Goal: Entertainment & Leisure: Consume media (video, audio)

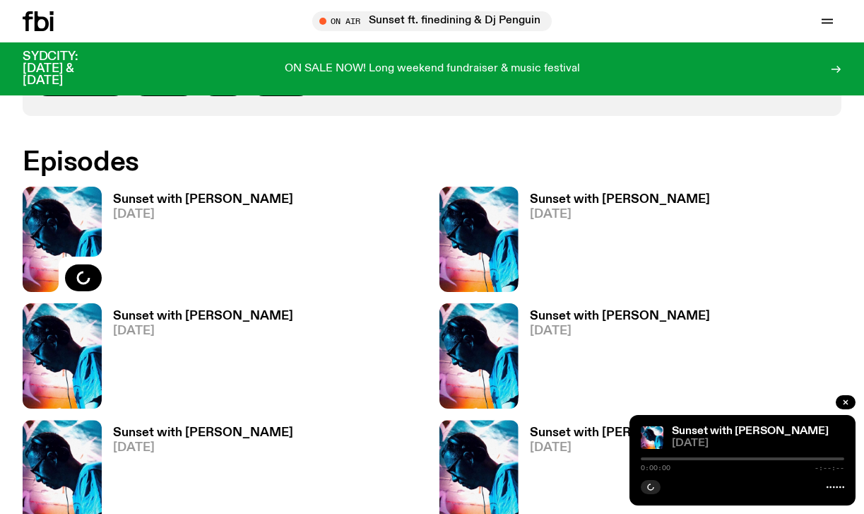
scroll to position [793, 0]
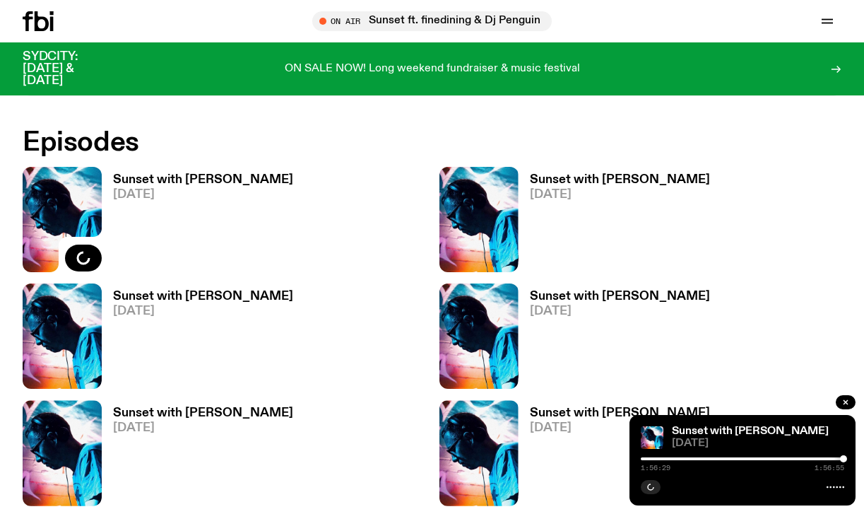
click at [168, 305] on span "[DATE]" at bounding box center [203, 311] width 180 height 12
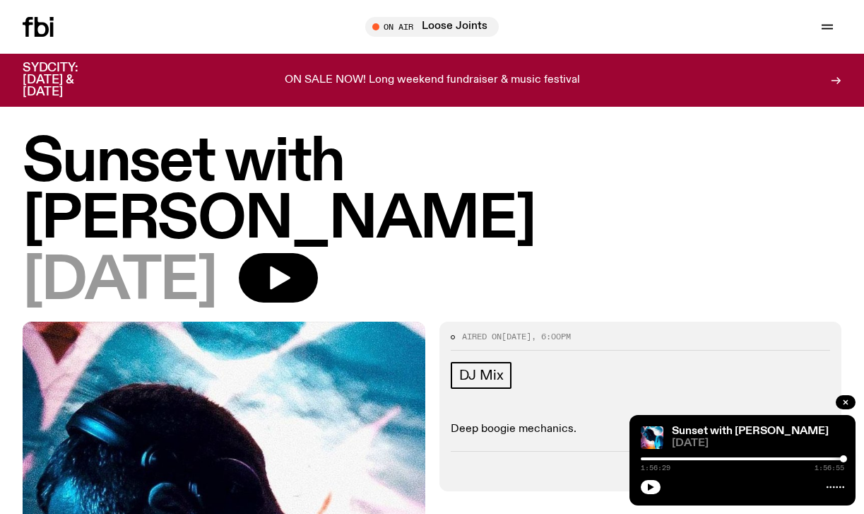
click at [651, 489] on icon "button" at bounding box center [650, 487] width 8 height 8
click at [651, 482] on button "button" at bounding box center [651, 487] width 20 height 14
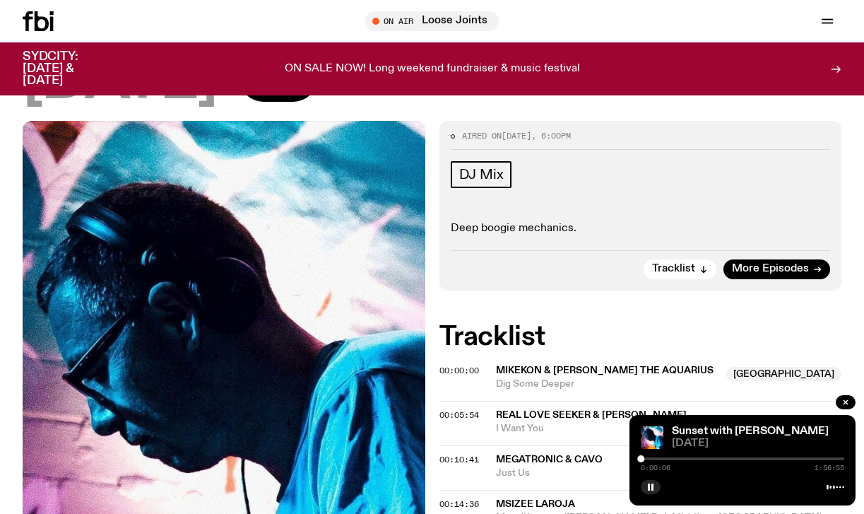
scroll to position [218, 0]
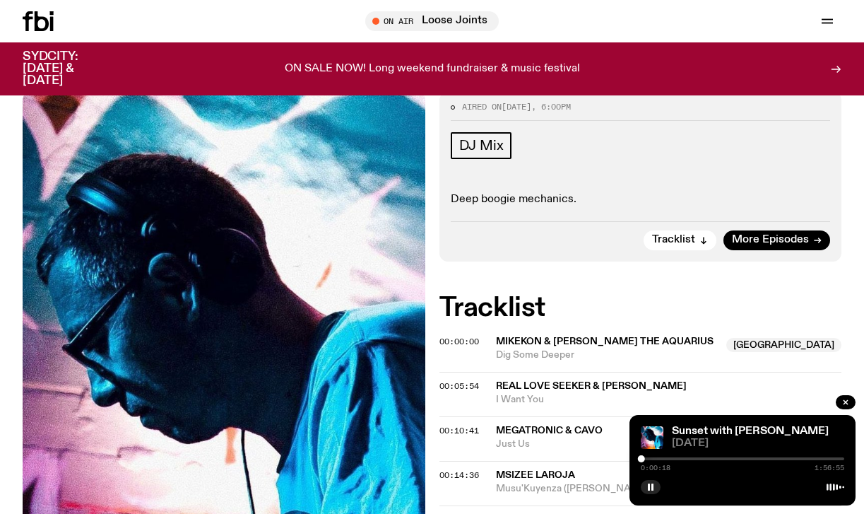
click at [647, 459] on div at bounding box center [742, 458] width 203 height 3
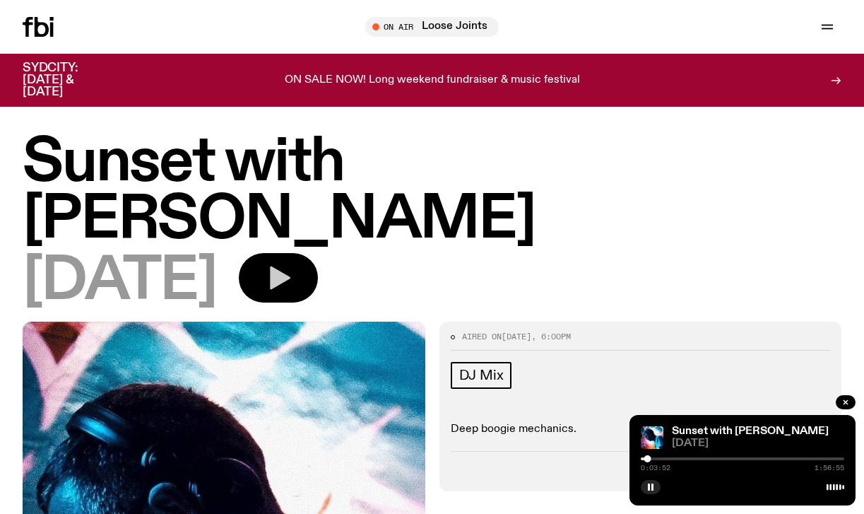
click at [290, 266] on icon "button" at bounding box center [280, 277] width 20 height 23
